Goal: Task Accomplishment & Management: Manage account settings

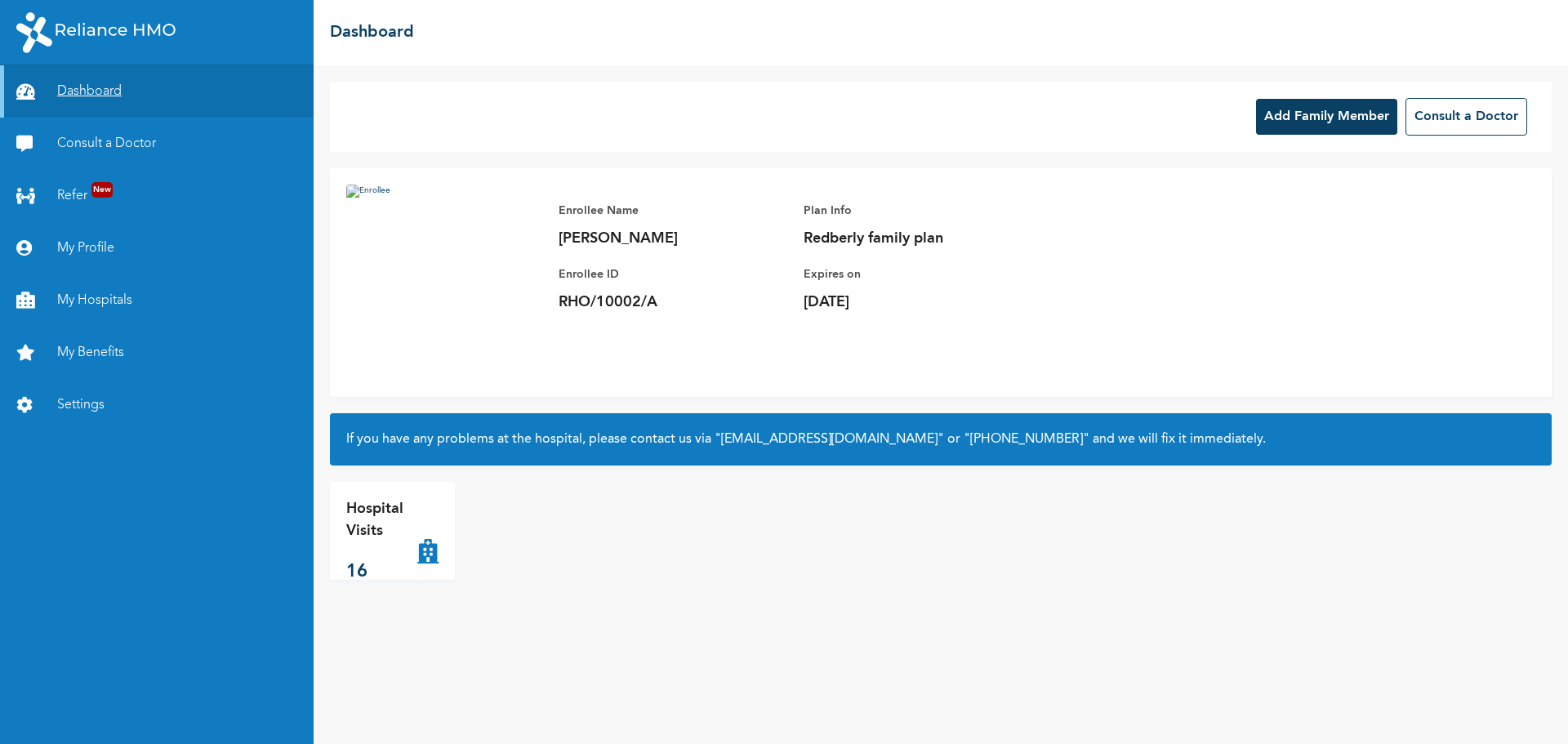
click at [112, 90] on link "Dashboard" at bounding box center [157, 91] width 314 height 52
click at [92, 95] on link "Dashboard" at bounding box center [157, 91] width 314 height 52
click at [81, 104] on link "Dashboard" at bounding box center [157, 91] width 314 height 52
click at [95, 36] on img at bounding box center [96, 32] width 159 height 41
click at [119, 159] on link "Consult a Doctor" at bounding box center [157, 144] width 314 height 52
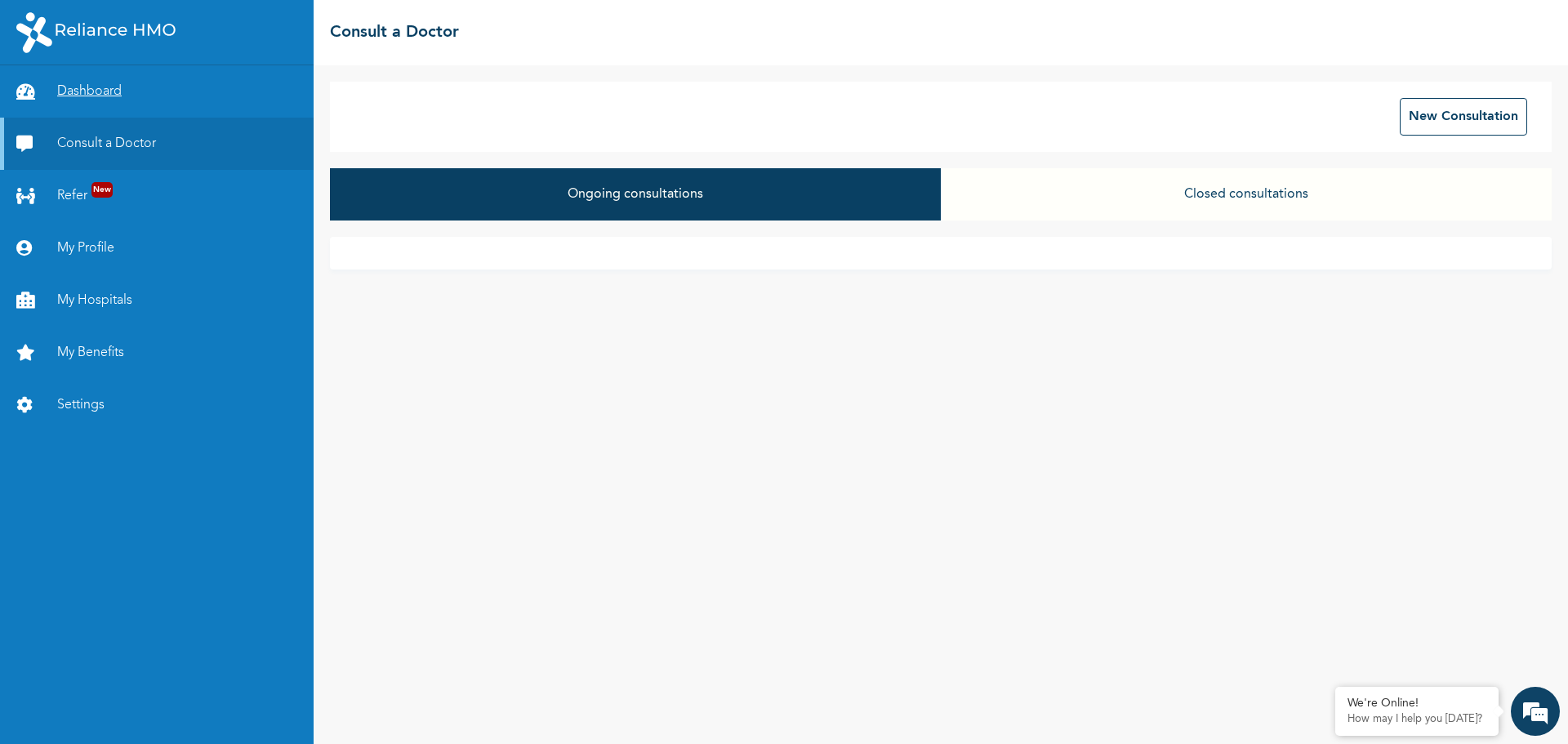
click at [142, 95] on link "Dashboard" at bounding box center [157, 91] width 314 height 52
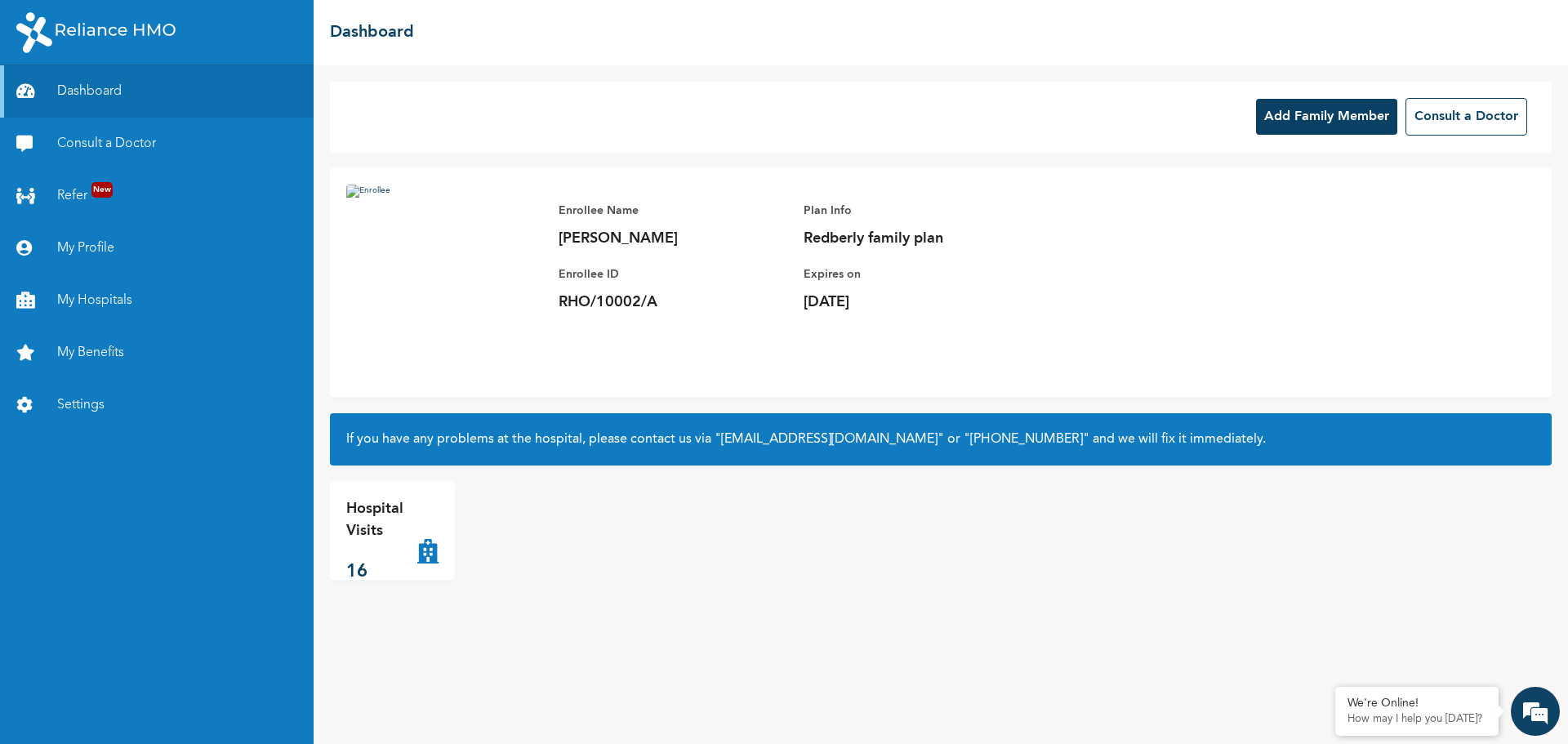
click at [72, 31] on img at bounding box center [96, 32] width 159 height 41
click at [974, 312] on div "Enrollee Name [PERSON_NAME] Enrollee ID RHO/10002/A Plan Info Redberly family p…" at bounding box center [804, 257] width 523 height 144
click at [100, 256] on link "My Profile" at bounding box center [157, 248] width 314 height 52
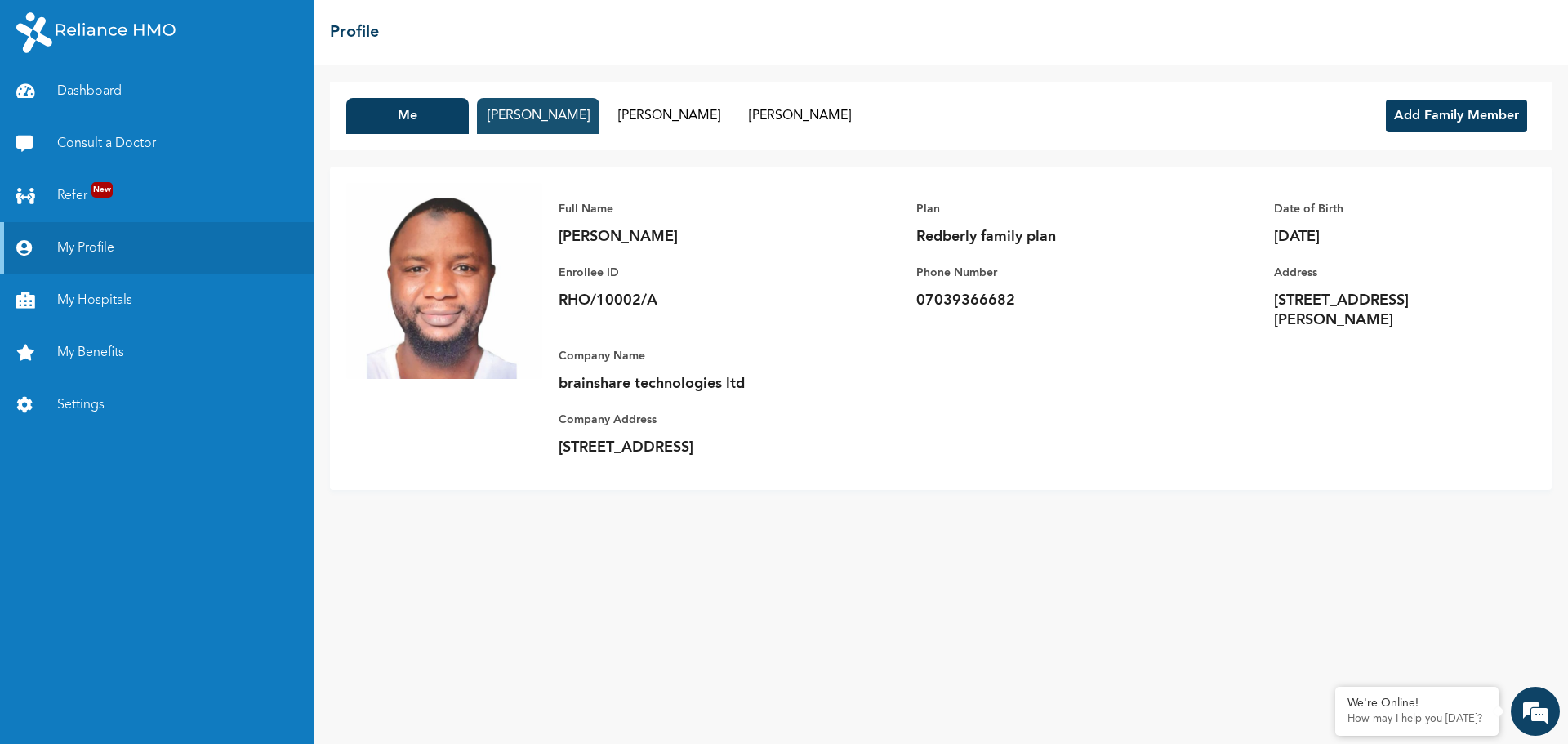
click at [528, 110] on button "[PERSON_NAME]" at bounding box center [537, 115] width 122 height 36
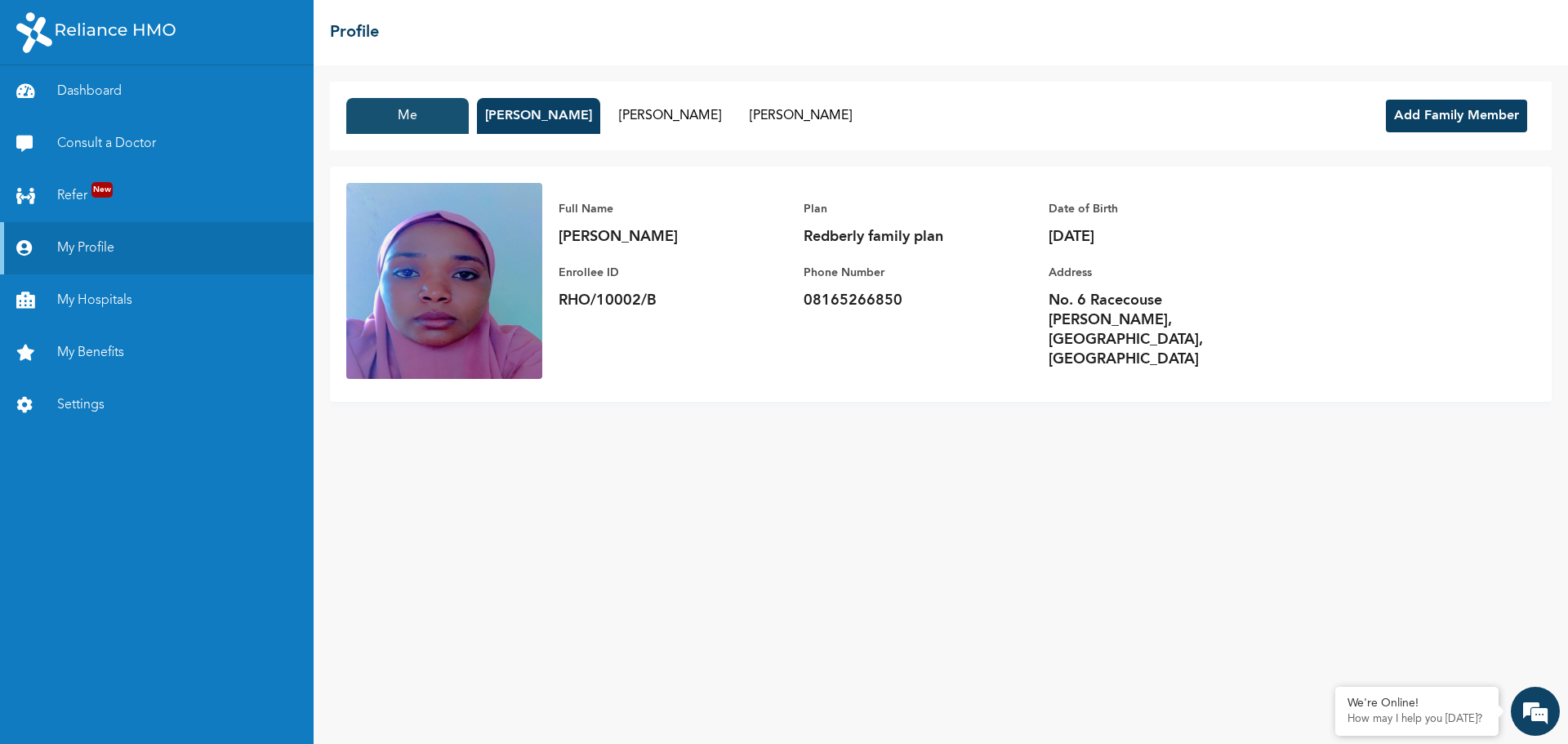
click at [455, 117] on button "Me" at bounding box center [407, 115] width 122 height 36
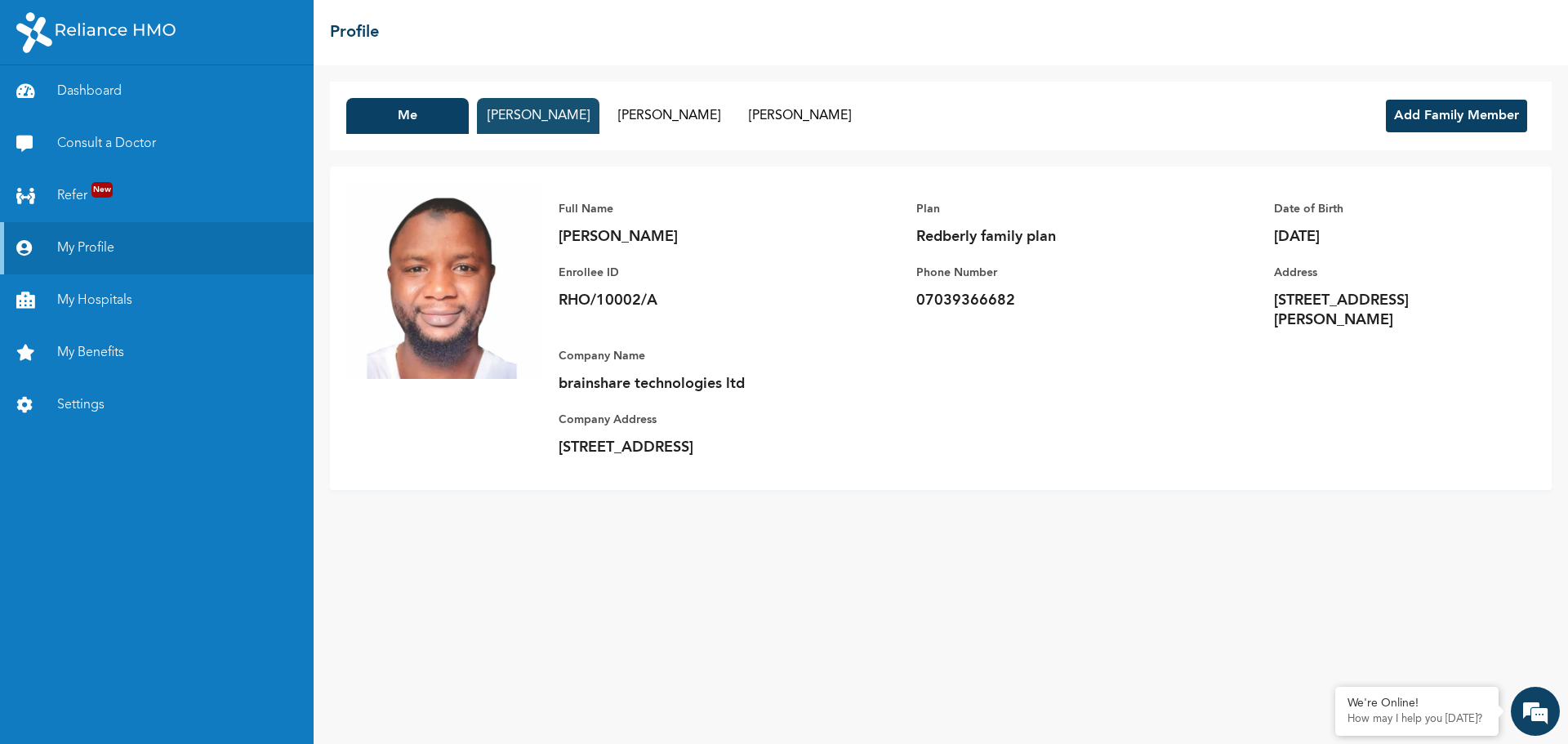
click at [555, 118] on button "[PERSON_NAME]" at bounding box center [537, 115] width 122 height 36
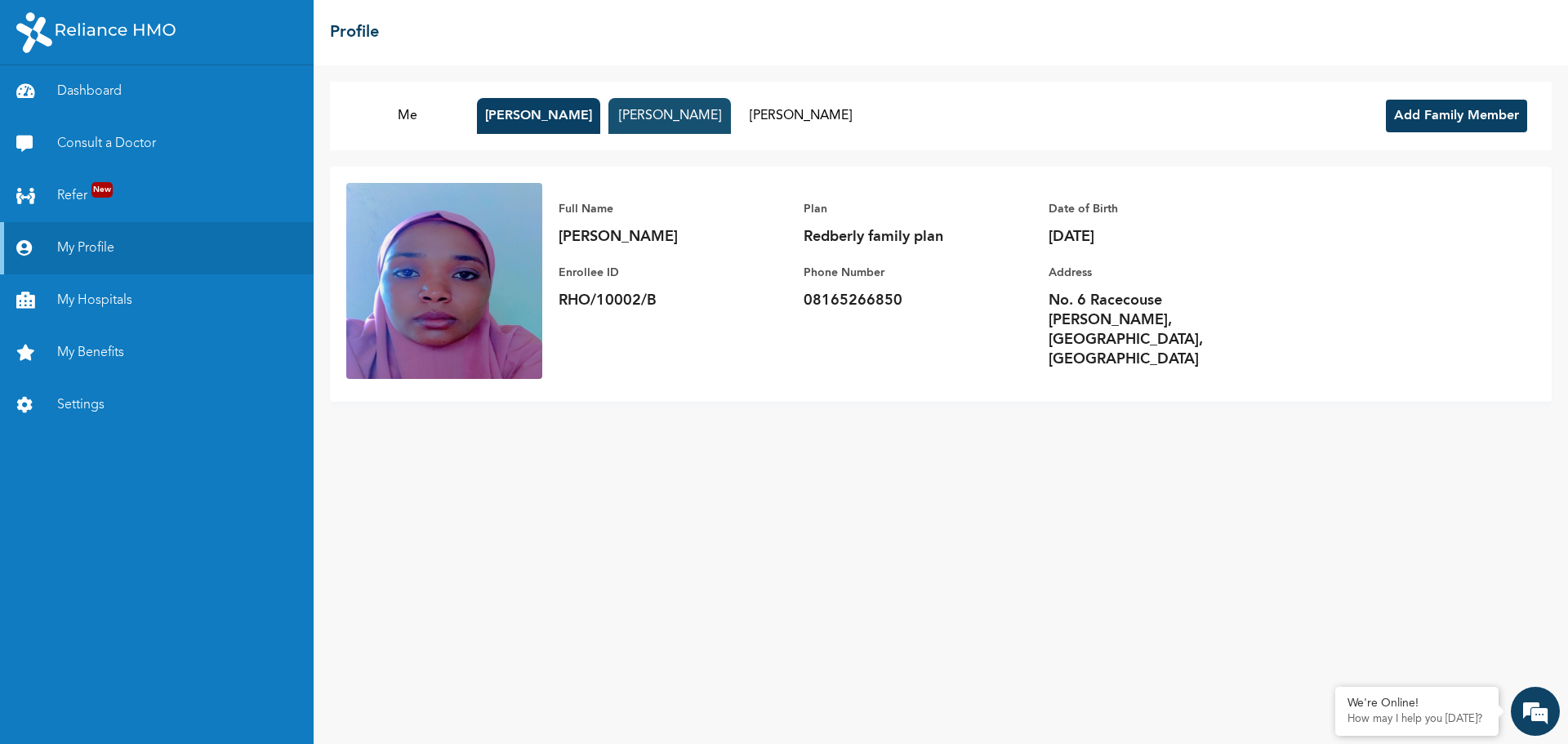
click at [647, 116] on button "[PERSON_NAME]" at bounding box center [669, 115] width 122 height 36
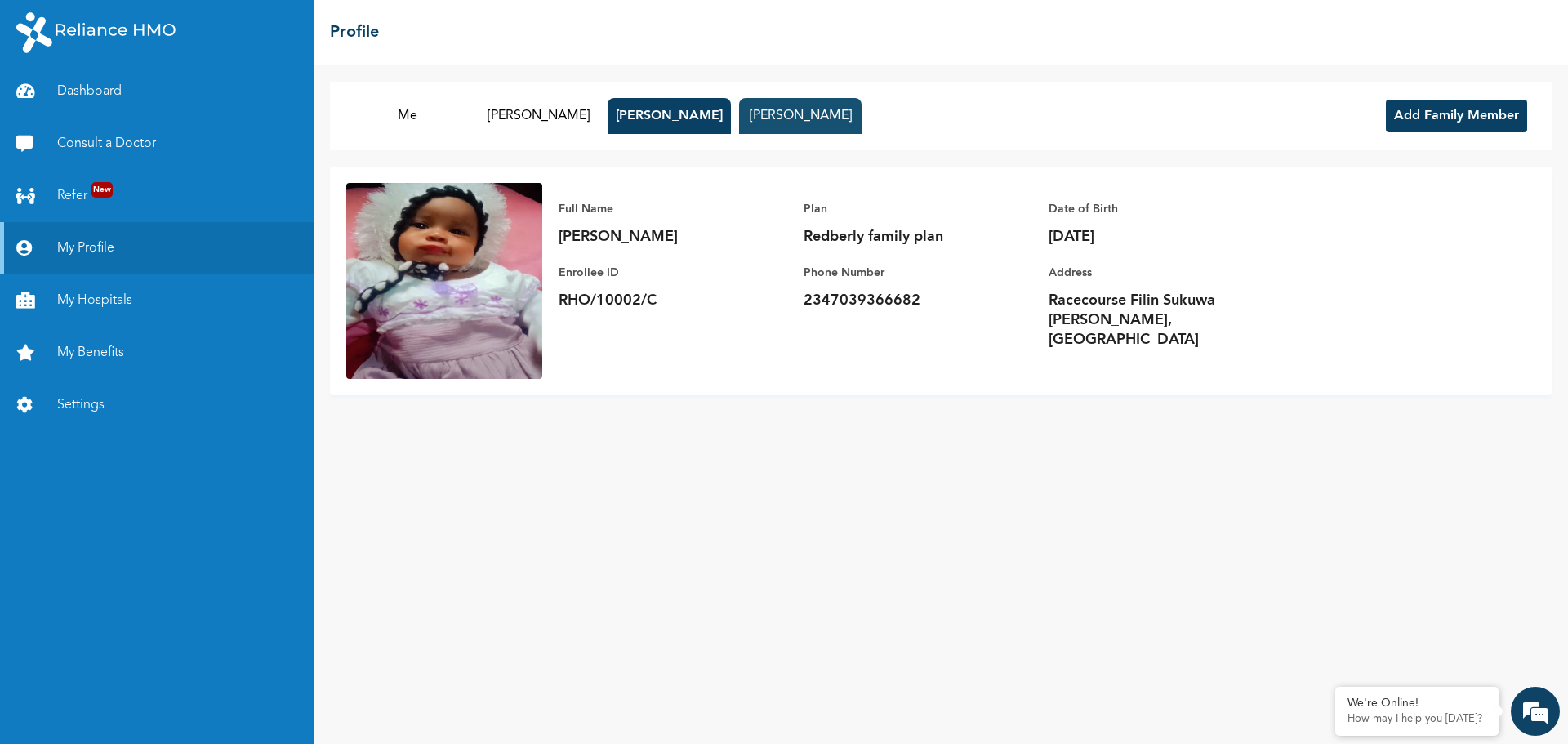
click at [781, 111] on button "[PERSON_NAME]" at bounding box center [800, 115] width 122 height 36
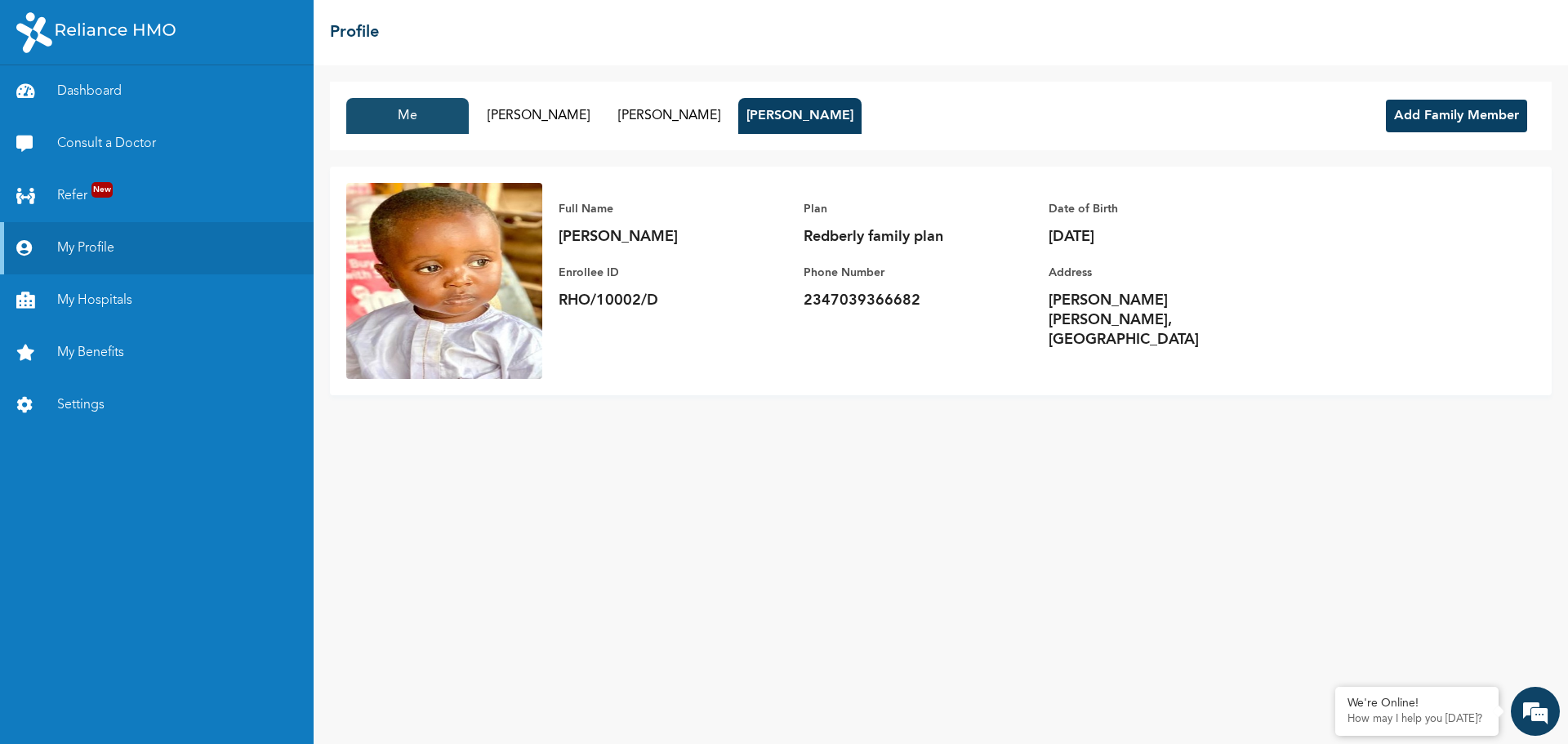
click at [396, 122] on button "Me" at bounding box center [407, 115] width 122 height 36
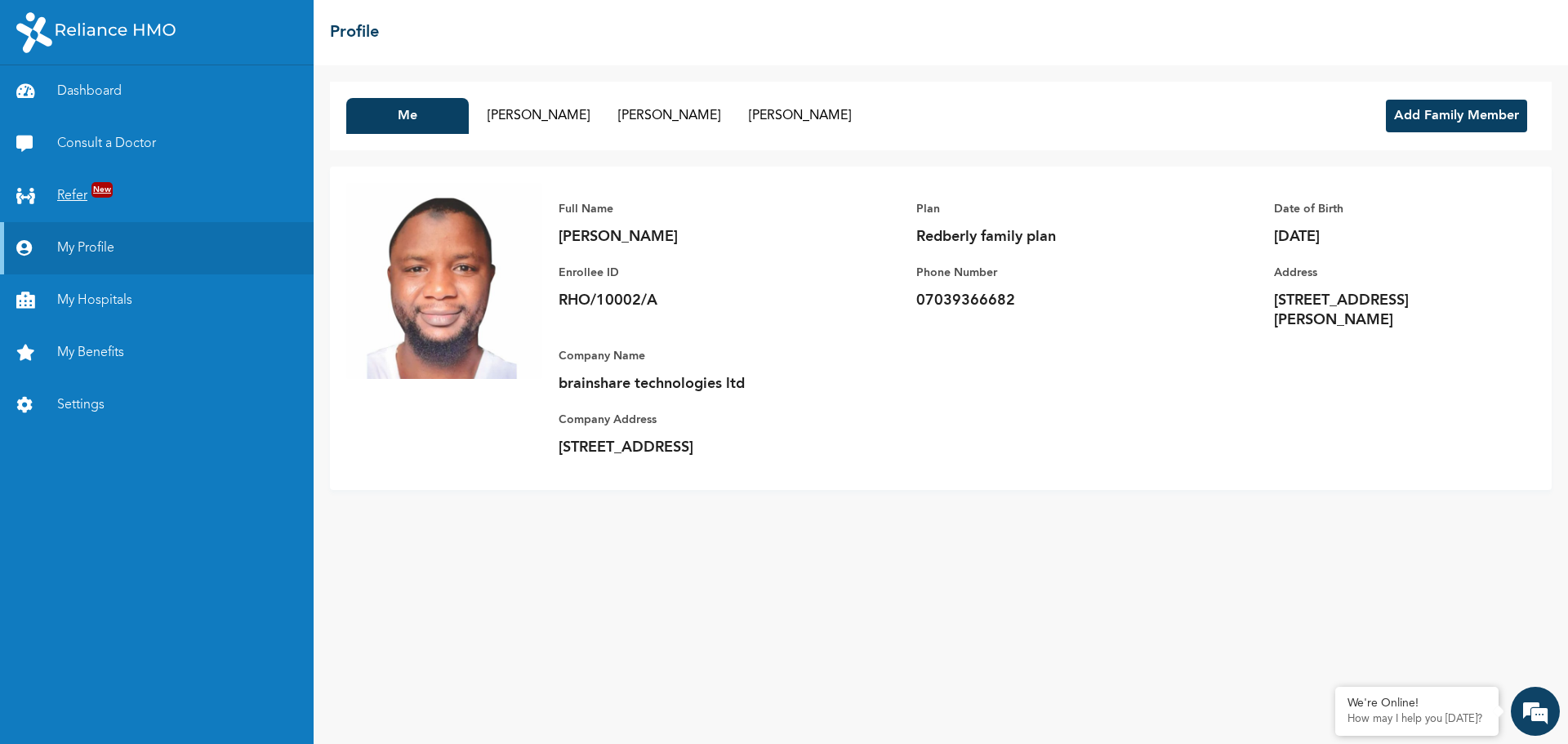
click at [78, 202] on link "Refer New" at bounding box center [157, 196] width 314 height 52
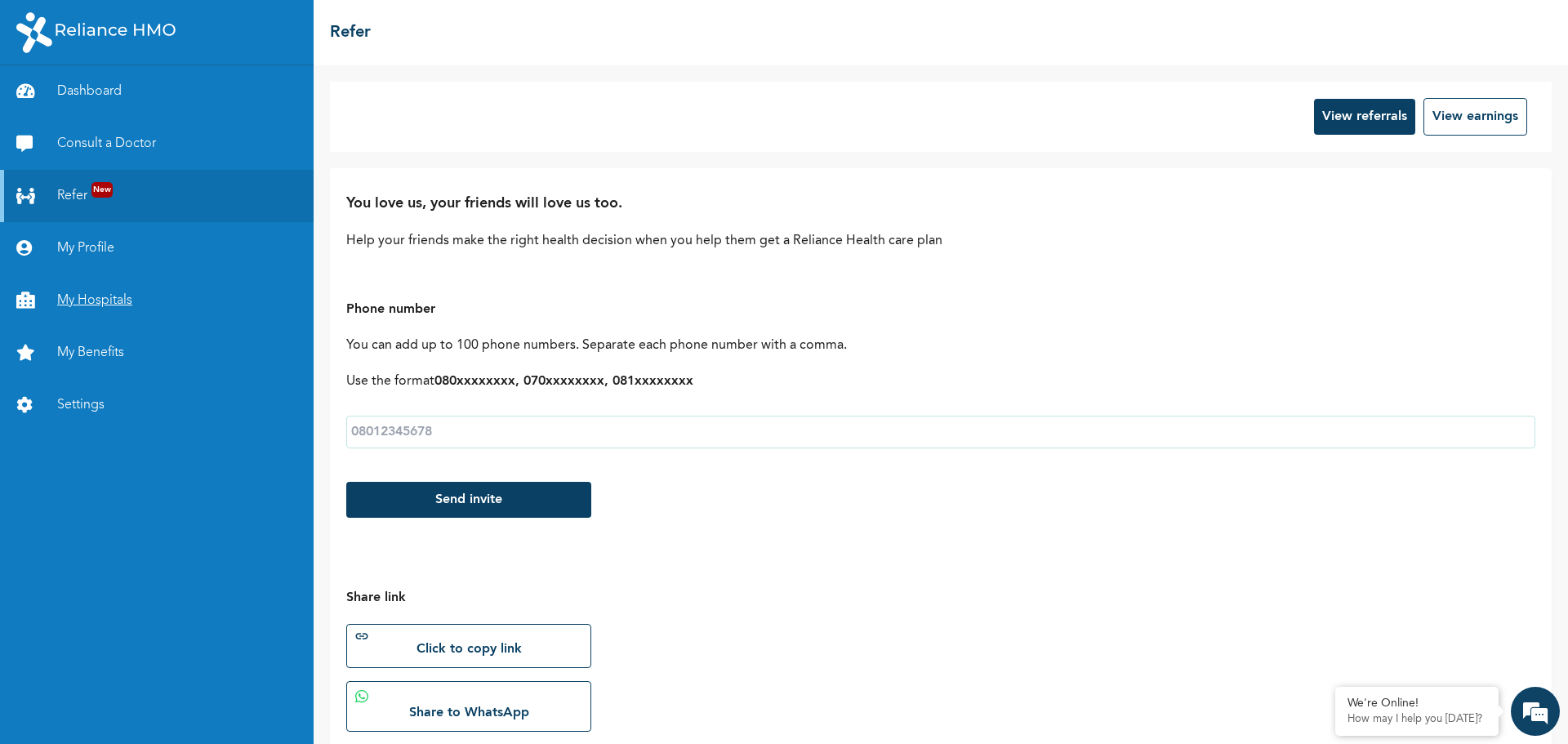
click at [90, 299] on link "My Hospitals" at bounding box center [157, 301] width 314 height 52
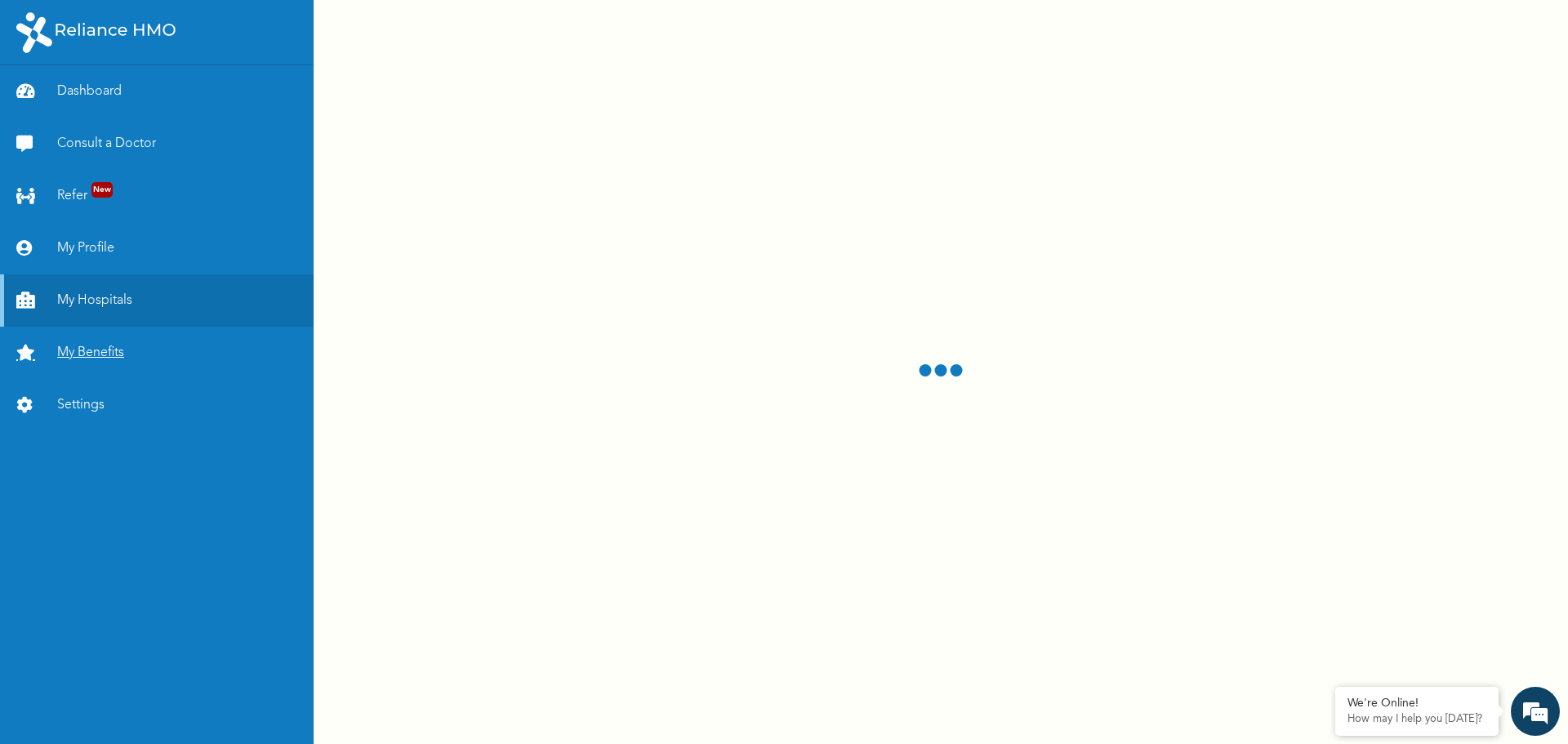
click at [125, 351] on link "My Benefits" at bounding box center [157, 353] width 314 height 52
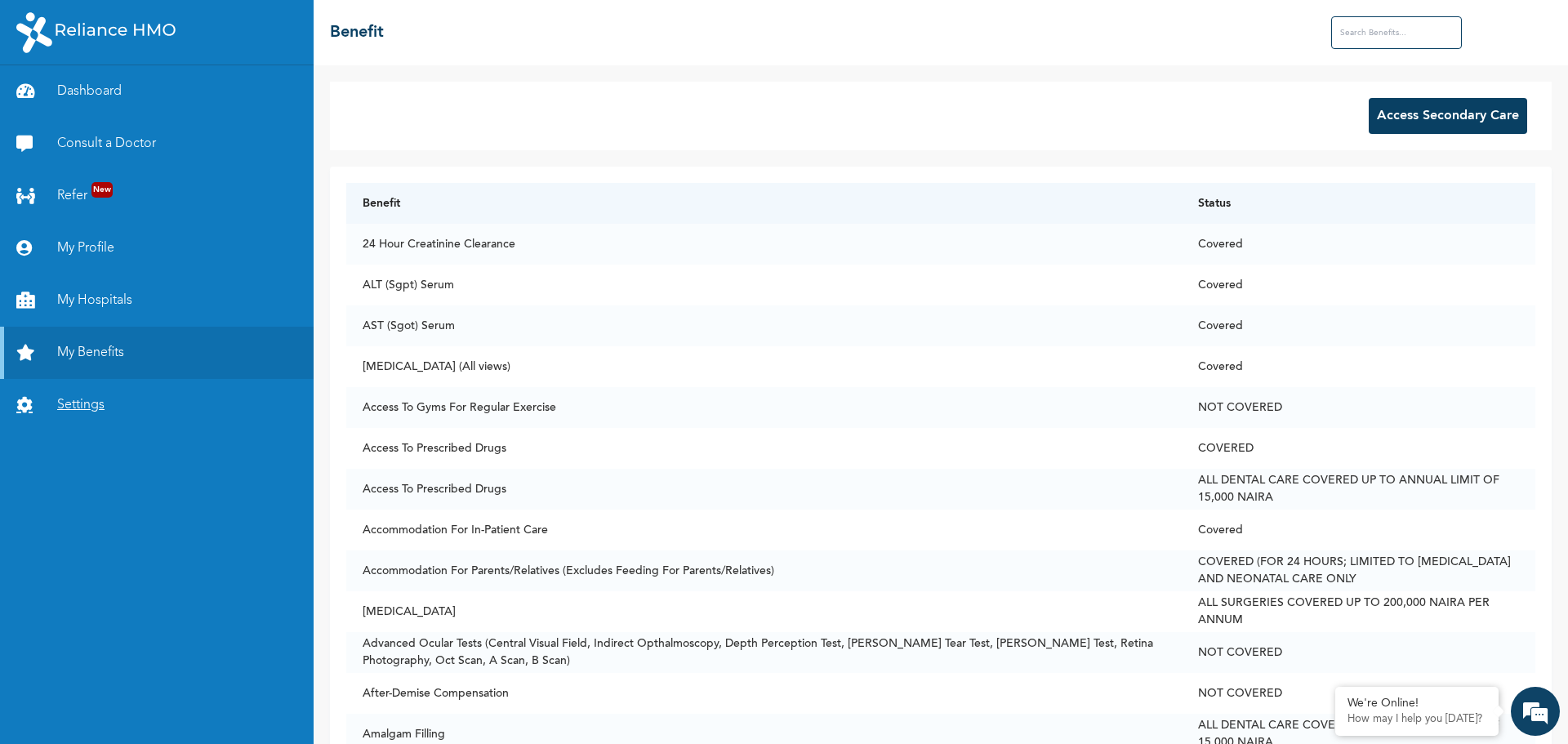
click at [87, 401] on link "Settings" at bounding box center [157, 405] width 314 height 52
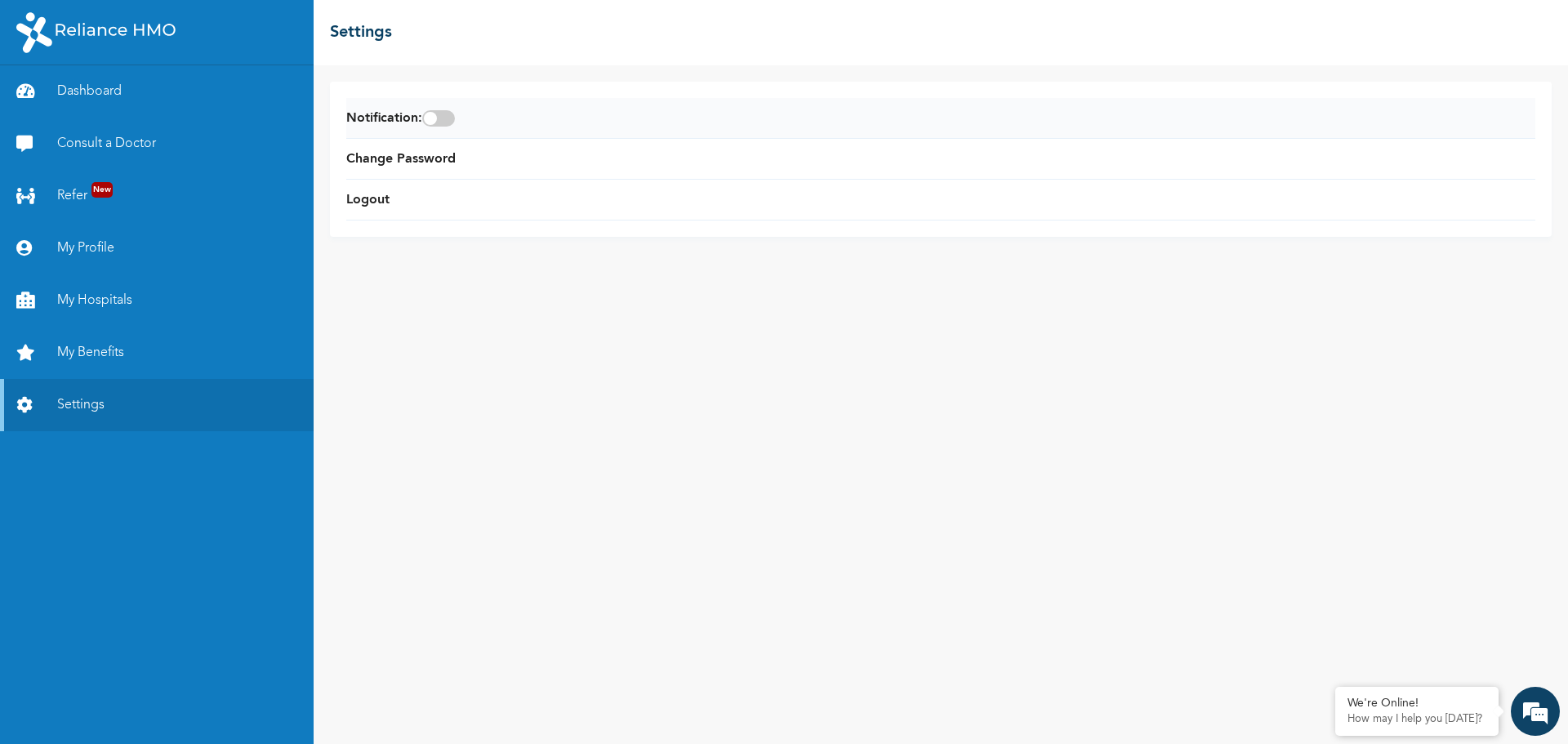
click at [459, 128] on li "Notification :" at bounding box center [940, 118] width 1189 height 41
click at [455, 117] on span at bounding box center [439, 118] width 33 height 16
click at [0, 0] on input "checkbox" at bounding box center [0, 0] width 0 height 0
click at [97, 88] on link "Dashboard" at bounding box center [157, 91] width 314 height 52
